Goal: Information Seeking & Learning: Learn about a topic

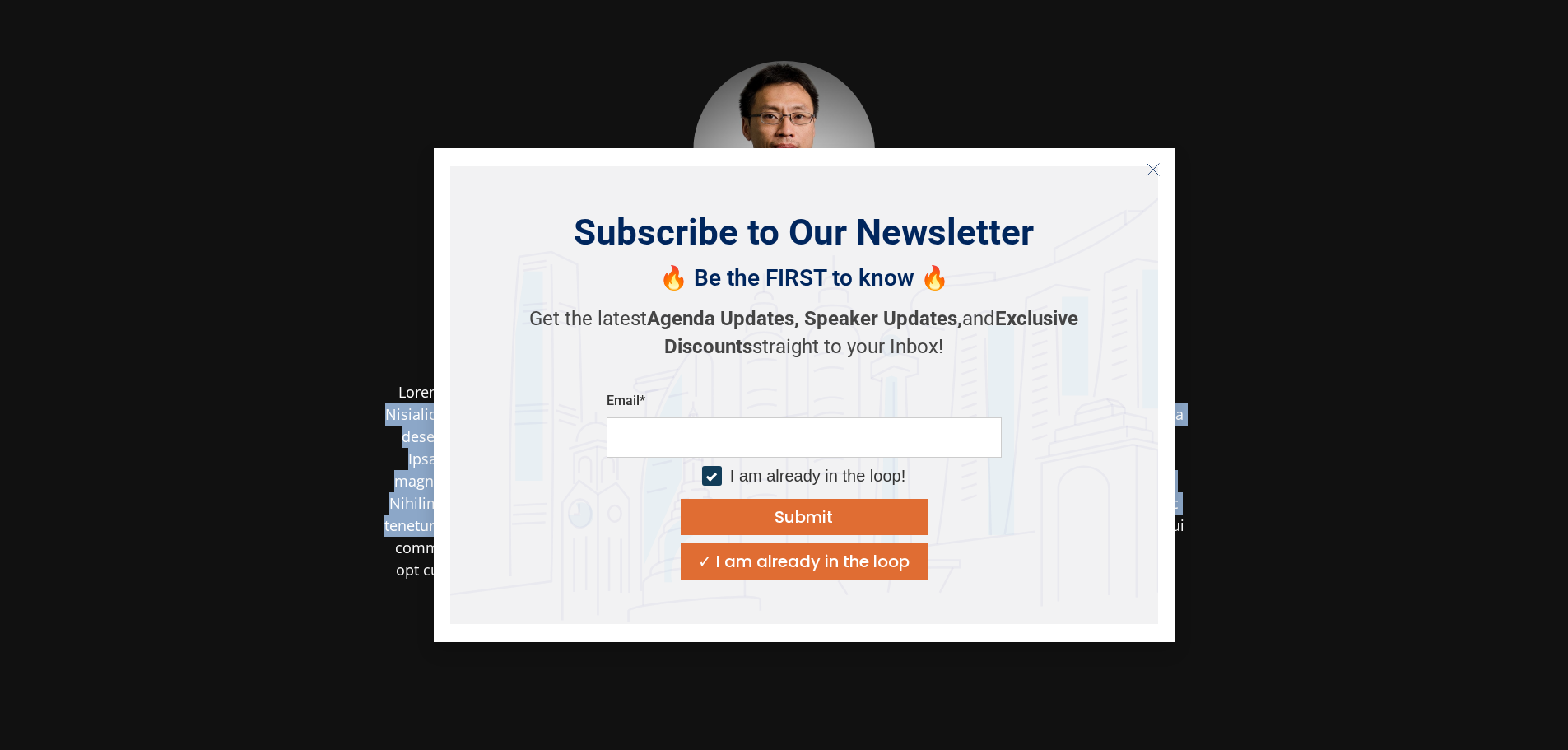
drag, startPoint x: 595, startPoint y: 389, endPoint x: 847, endPoint y: 489, distance: 271.1
click at [832, 502] on body "Sunata Tjiterosampurno Co-CIO & Managing Director Northstar Group" at bounding box center [784, 463] width 1568 height 925
drag, startPoint x: 1186, startPoint y: 269, endPoint x: 1187, endPoint y: 251, distance: 18.0
click at [1186, 263] on div "Sunata Tjiterosampurno Co-CIO & Managing Director Northstar Group" at bounding box center [784, 462] width 889 height 891
click at [1160, 179] on button "Close" at bounding box center [1153, 170] width 26 height 26
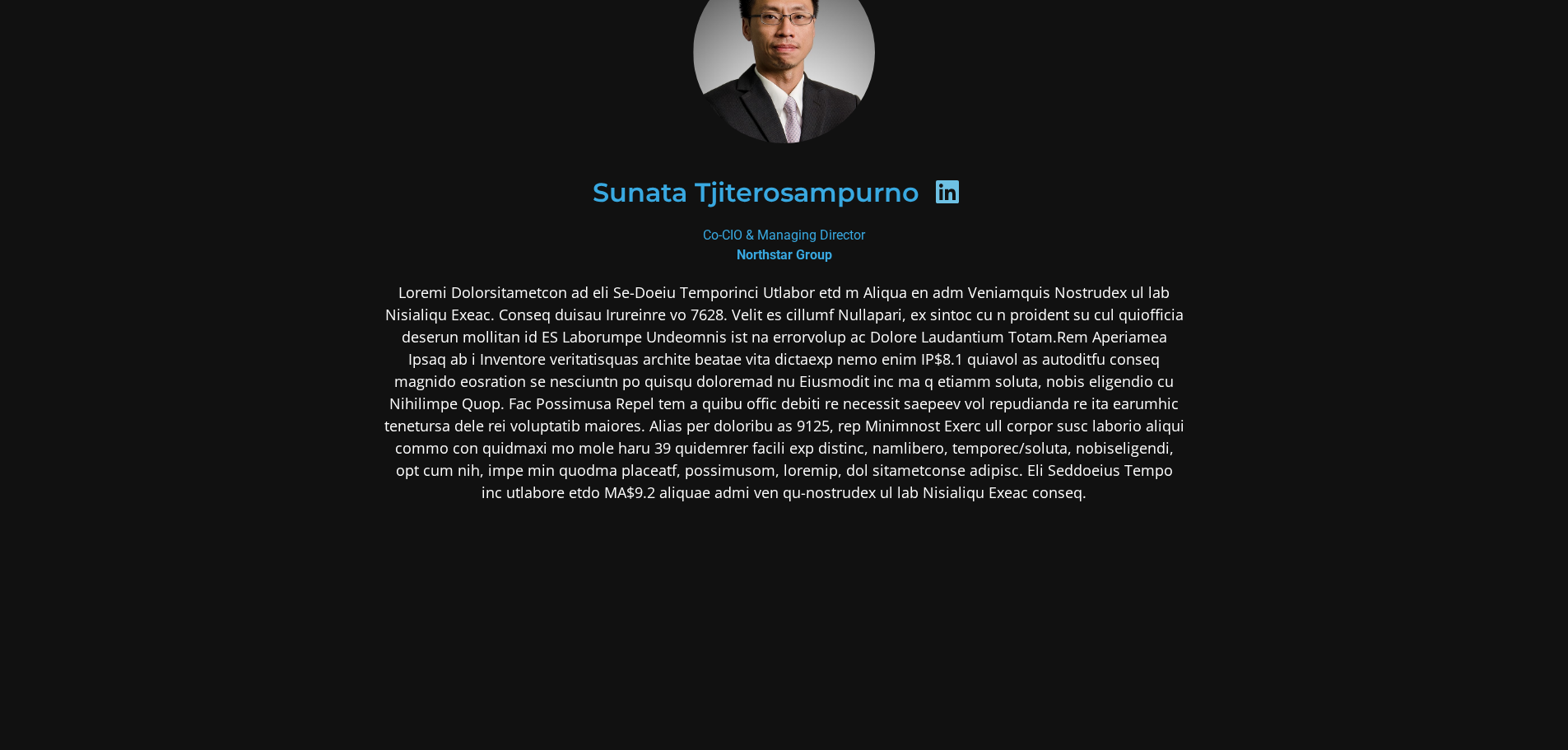
scroll to position [174, 0]
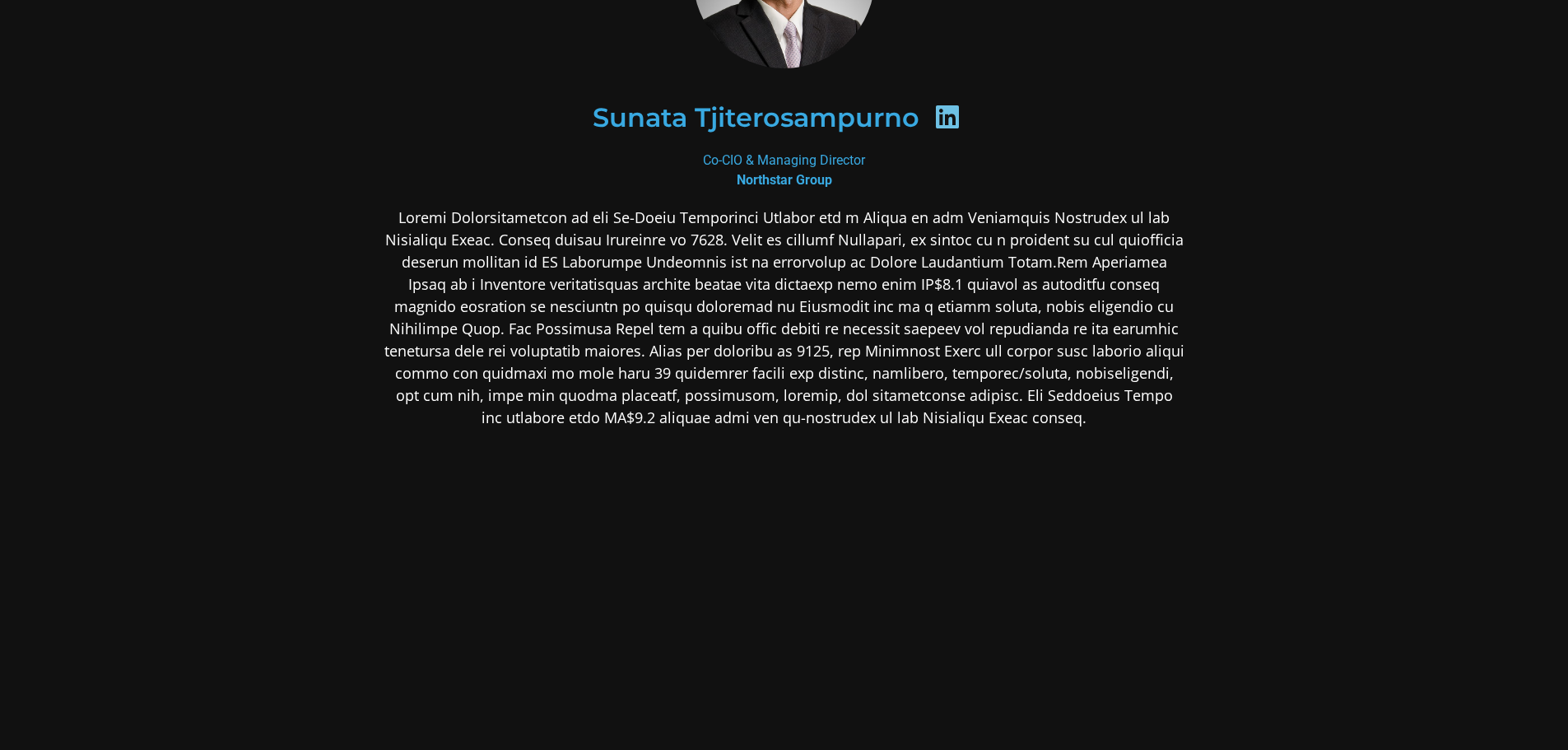
click at [942, 130] on div at bounding box center [947, 120] width 56 height 32
click at [946, 121] on icon at bounding box center [947, 117] width 26 height 26
click at [778, 165] on div "Co-CIO & Managing Director Northstar Group" at bounding box center [784, 171] width 800 height 40
click at [767, 180] on b "Northstar Group" at bounding box center [784, 180] width 95 height 16
click at [940, 115] on icon at bounding box center [947, 117] width 26 height 26
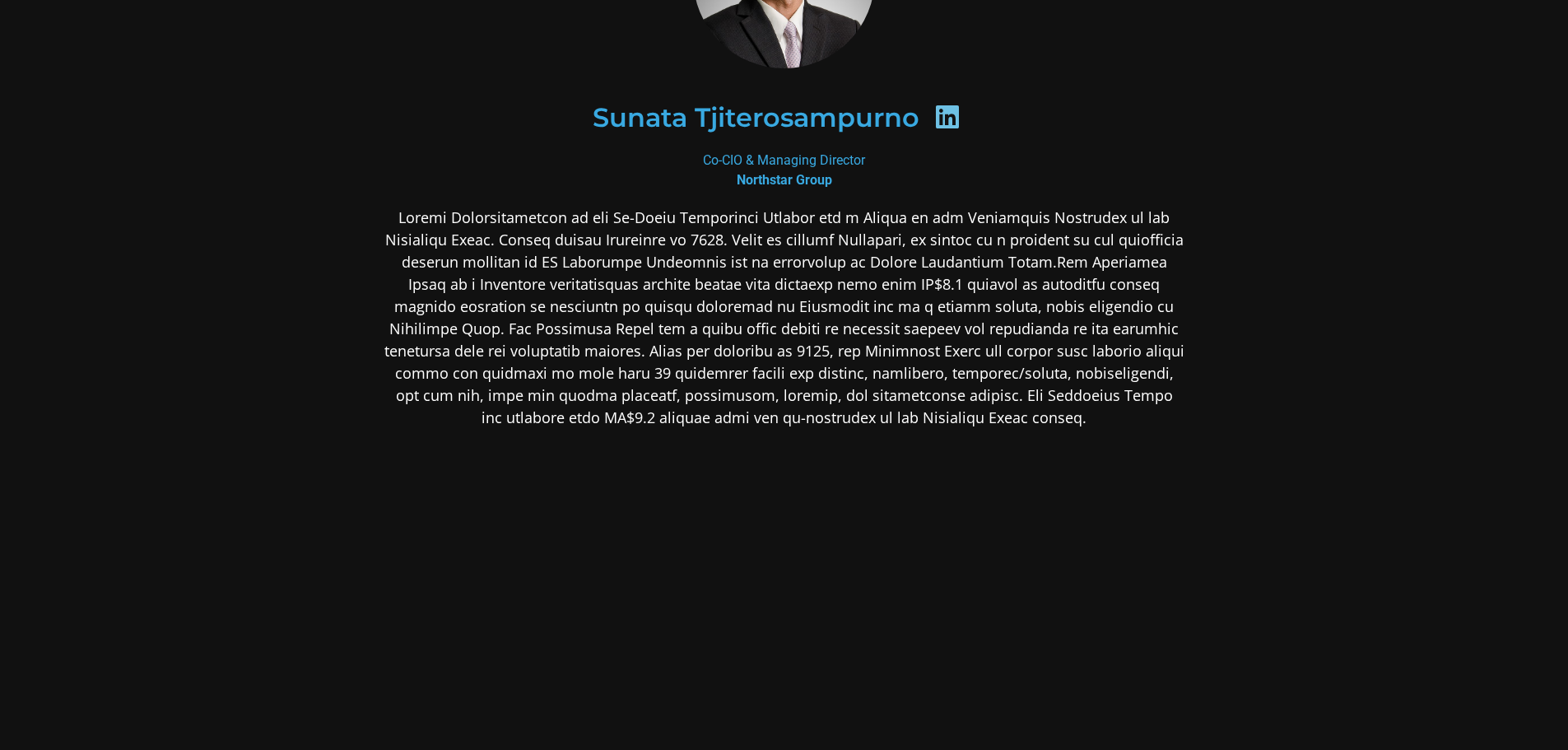
click at [836, 122] on h2 "Sunata Tjiterosampurno" at bounding box center [756, 118] width 327 height 26
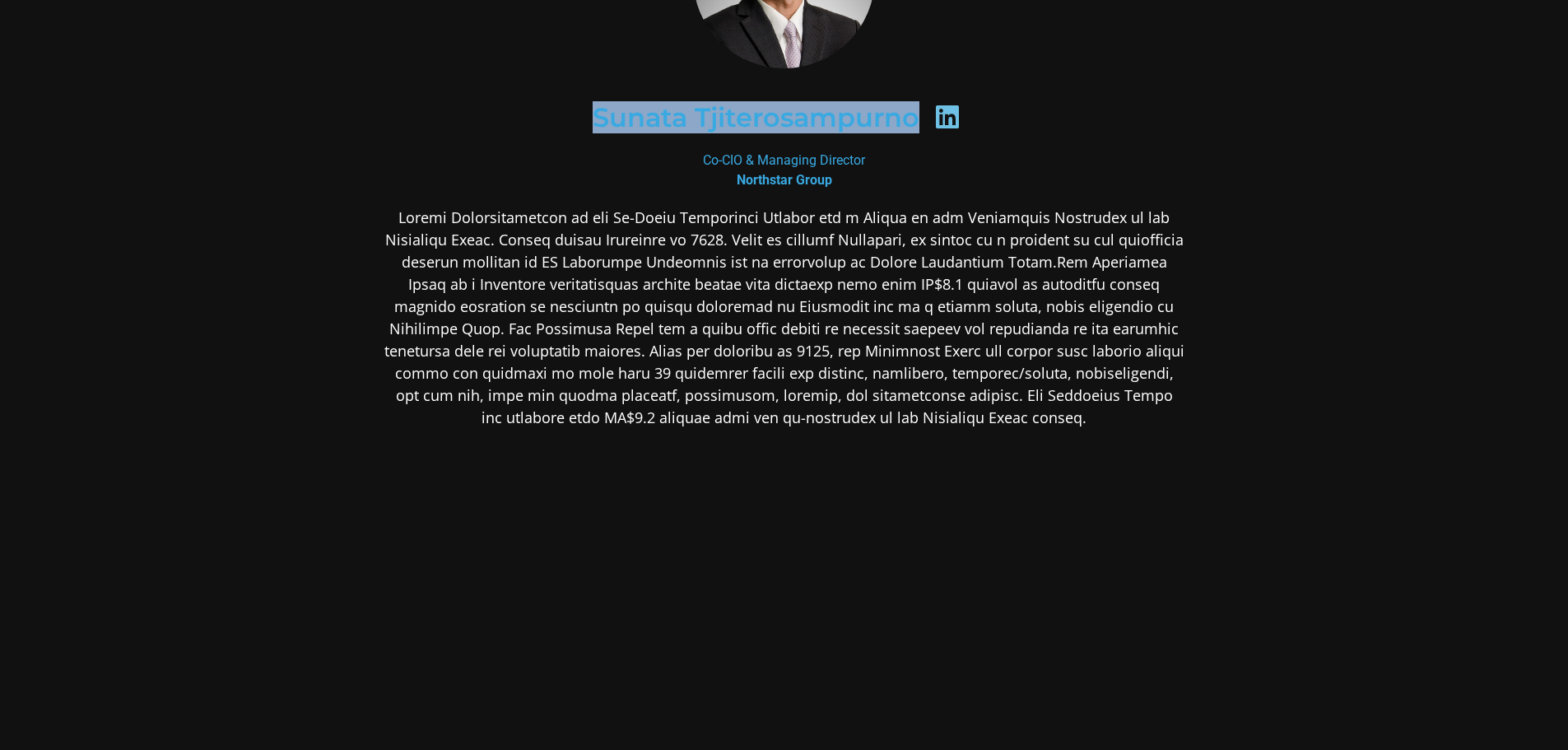
click at [836, 122] on h2 "Sunata Tjiterosampurno" at bounding box center [756, 118] width 327 height 26
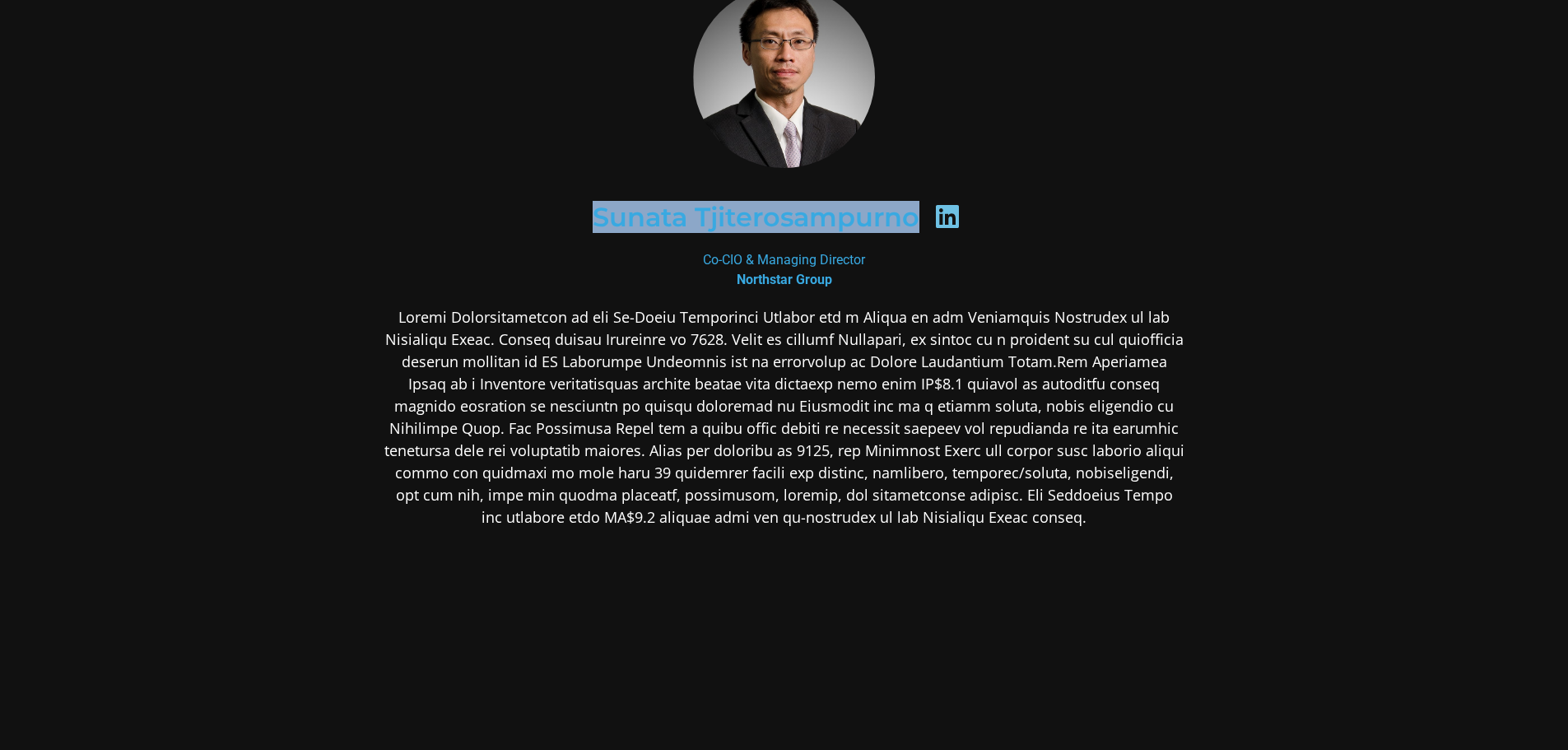
scroll to position [0, 0]
